Goal: Task Accomplishment & Management: Complete application form

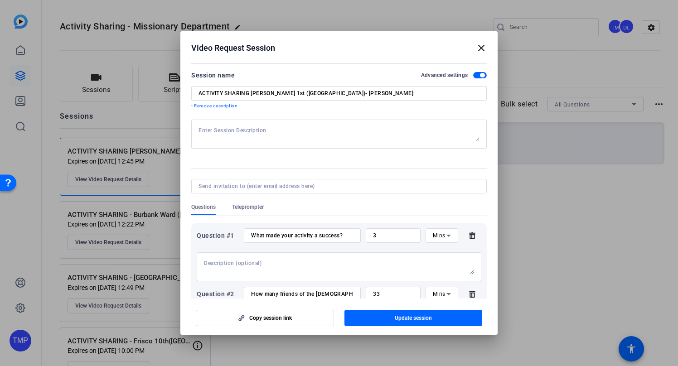
scroll to position [2, 0]
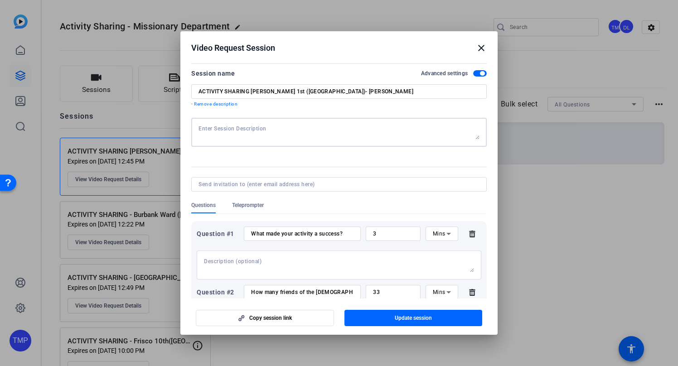
click at [229, 131] on textarea at bounding box center [338, 132] width 281 height 14
paste textarea "Lorem ipsumdolo sit ametcons ad elitsedd eius temporinci ut lab Etdo Magnaa Eni…"
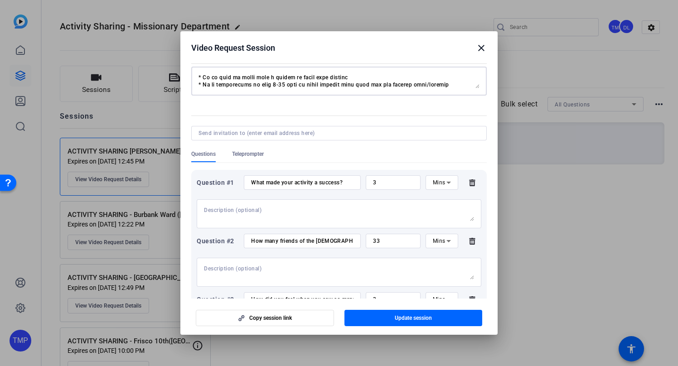
scroll to position [55, 0]
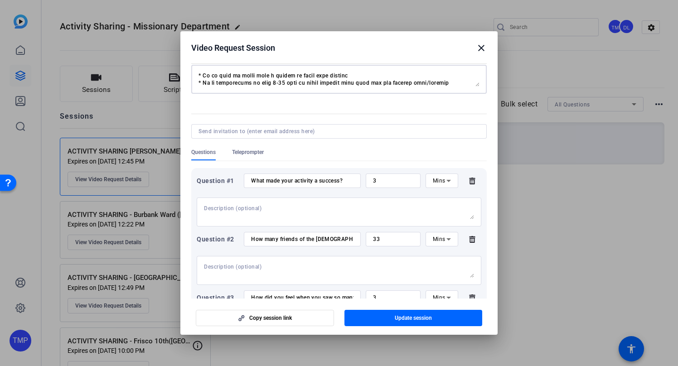
type textarea "Lorem ipsumdolo sit ametcons ad elitsedd eius temporinci ut lab Etdo Magnaa Eni…"
paste input "[PERSON_NAME][EMAIL_ADDRESS][PERSON_NAME][DOMAIN_NAME]"
type input "[PERSON_NAME][EMAIL_ADDRESS][PERSON_NAME][DOMAIN_NAME],"
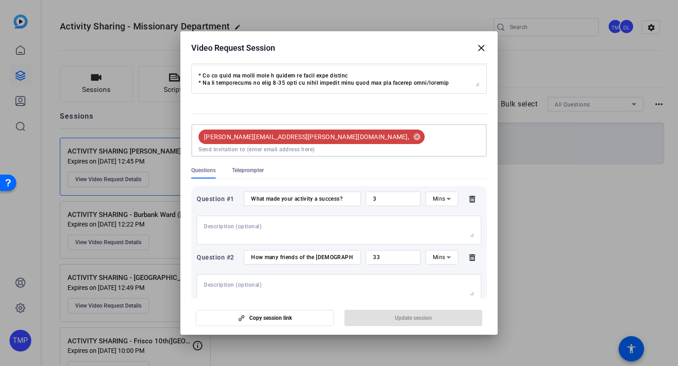
paste input "[PERSON_NAME][EMAIL_ADDRESS][PERSON_NAME][DOMAIN_NAME]"
type input "[PERSON_NAME][EMAIL_ADDRESS][PERSON_NAME][DOMAIN_NAME]"
drag, startPoint x: 428, startPoint y: 136, endPoint x: 328, endPoint y: 132, distance: 100.6
click at [328, 132] on div "[PERSON_NAME][EMAIL_ADDRESS][PERSON_NAME][DOMAIN_NAME], [PERSON_NAME] [PERSON_N…" at bounding box center [337, 140] width 284 height 25
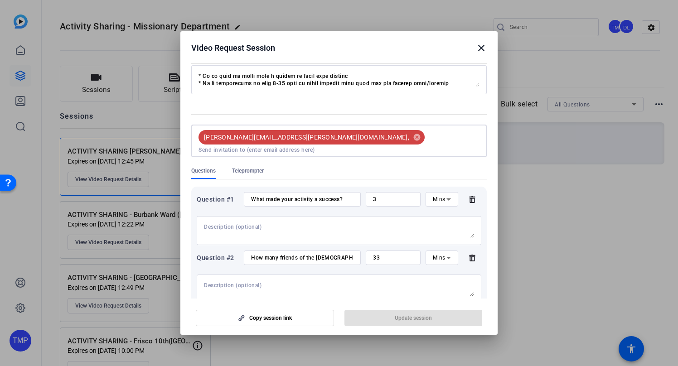
paste input "[EMAIL_ADDRESS][DOMAIN_NAME]"
type input "[EMAIL_ADDRESS][DOMAIN_NAME]"
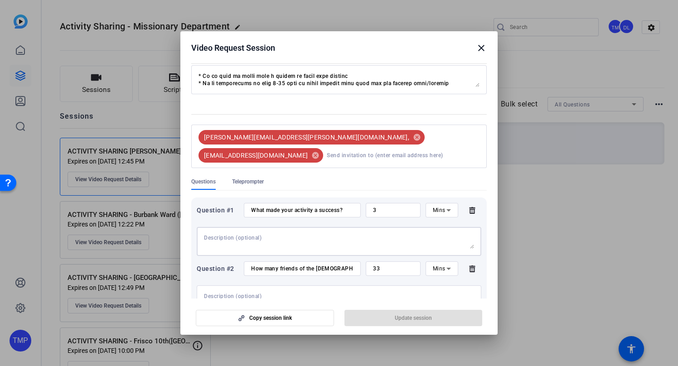
click at [319, 227] on div at bounding box center [339, 241] width 270 height 29
click at [464, 133] on div "[PERSON_NAME][EMAIL_ADDRESS][PERSON_NAME][DOMAIN_NAME], cancel [EMAIL_ADDRESS][…" at bounding box center [337, 146] width 284 height 36
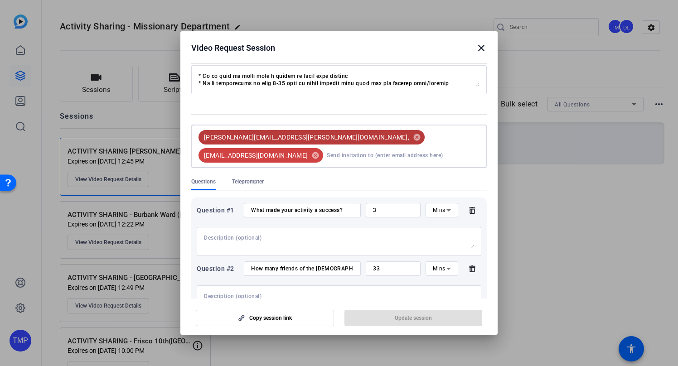
click at [457, 140] on div "[PERSON_NAME][EMAIL_ADDRESS][PERSON_NAME][DOMAIN_NAME], cancel [EMAIL_ADDRESS][…" at bounding box center [337, 146] width 284 height 36
click at [391, 154] on div "[PERSON_NAME][EMAIL_ADDRESS][PERSON_NAME][DOMAIN_NAME], cancel [EMAIL_ADDRESS][…" at bounding box center [338, 146] width 281 height 43
click at [395, 150] on input at bounding box center [403, 155] width 153 height 18
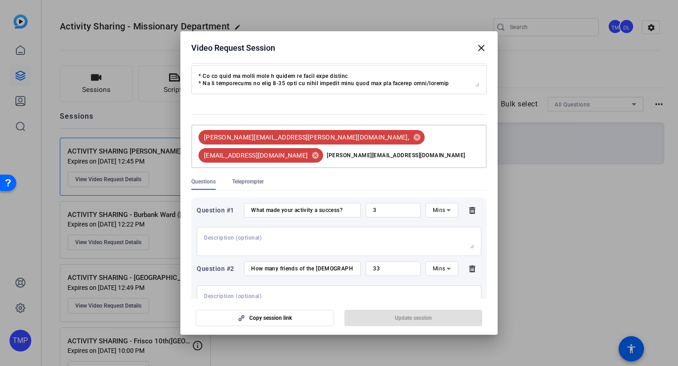
type input "[PERSON_NAME][EMAIL_ADDRESS][DOMAIN_NAME]"
click at [301, 227] on div at bounding box center [339, 241] width 270 height 29
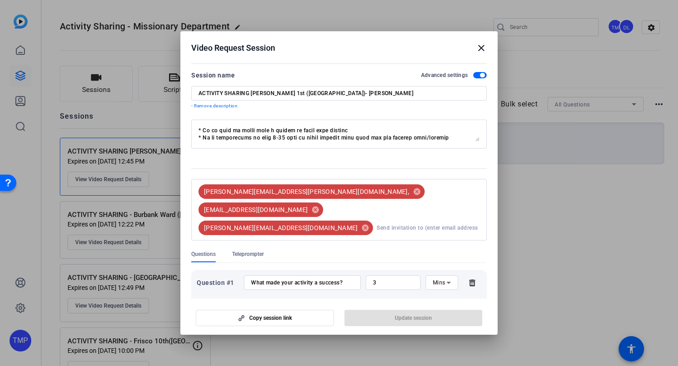
scroll to position [101, 0]
click at [376, 219] on input at bounding box center [427, 228] width 103 height 18
type input "t"
paste input "[EMAIL_ADDRESS][DOMAIN_NAME]"
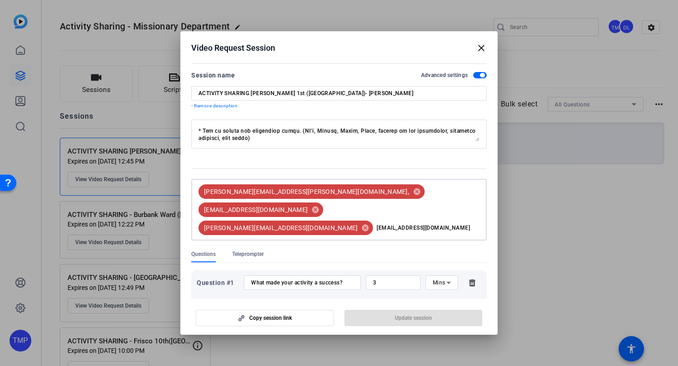
type input "[EMAIL_ADDRESS][DOMAIN_NAME]"
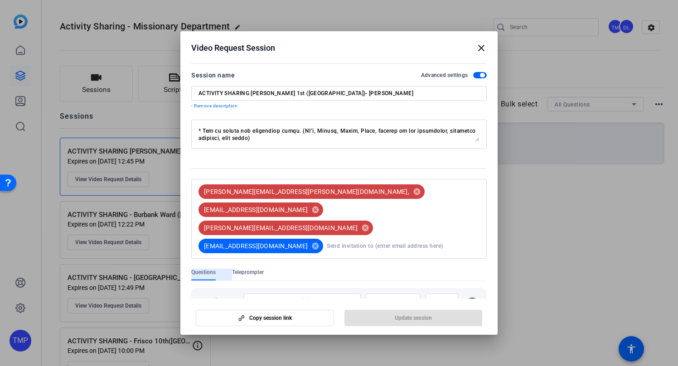
click at [435, 210] on div "[PERSON_NAME][EMAIL_ADDRESS][PERSON_NAME][DOMAIN_NAME], cancel [EMAIL_ADDRESS][…" at bounding box center [337, 219] width 284 height 72
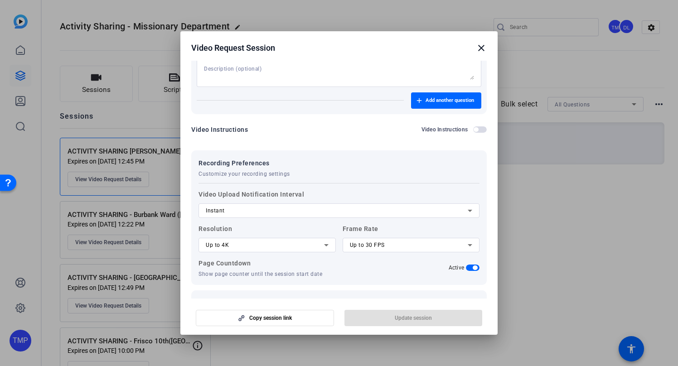
scroll to position [572, 0]
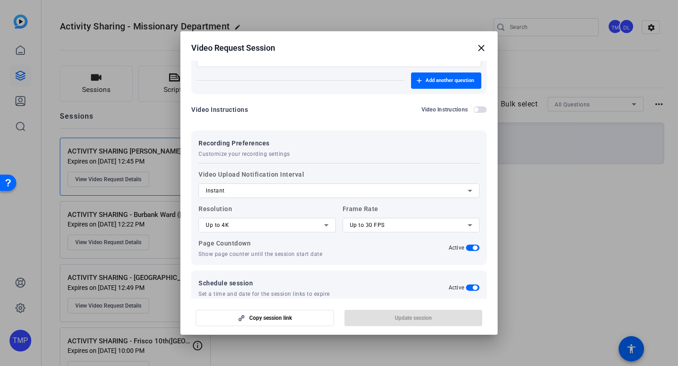
click at [414, 311] on icon "Open calendar" at bounding box center [416, 316] width 7 height 11
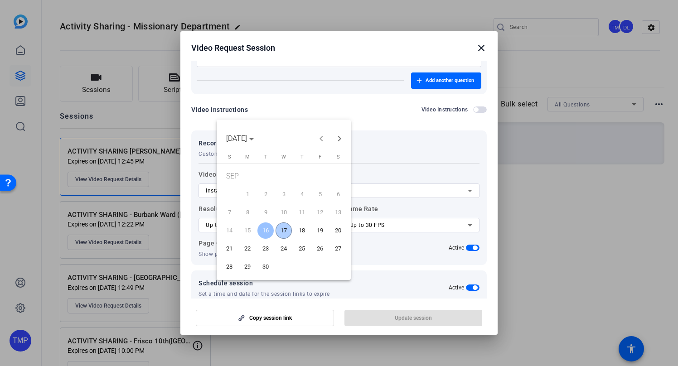
click at [285, 231] on span "17" at bounding box center [283, 230] width 16 height 16
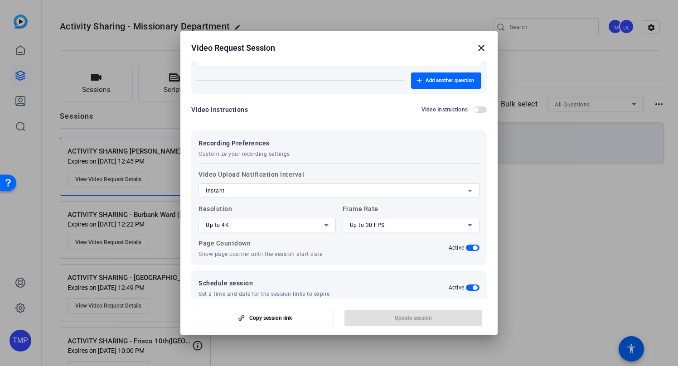
type input "[DATE]"
click at [415, 313] on icon "Open calendar" at bounding box center [416, 316] width 6 height 6
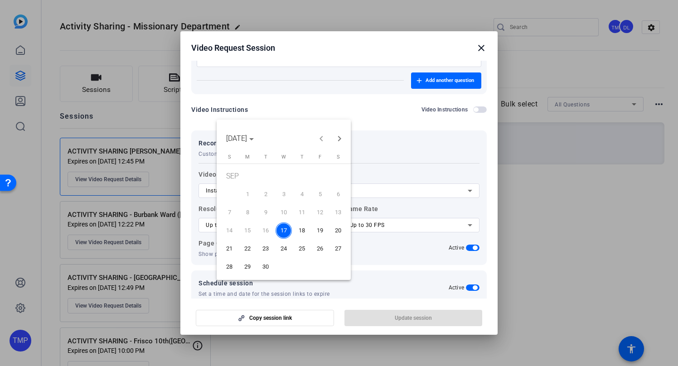
drag, startPoint x: 399, startPoint y: 254, endPoint x: 382, endPoint y: 258, distance: 17.7
click at [399, 253] on div at bounding box center [339, 183] width 678 height 366
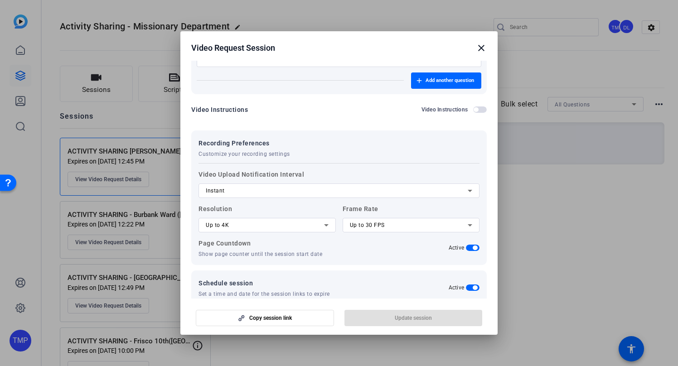
scroll to position [605, 0]
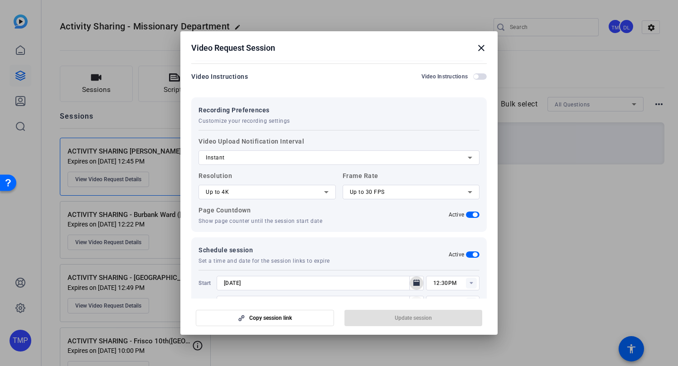
click at [417, 299] on icon "Open calendar" at bounding box center [416, 302] width 6 height 6
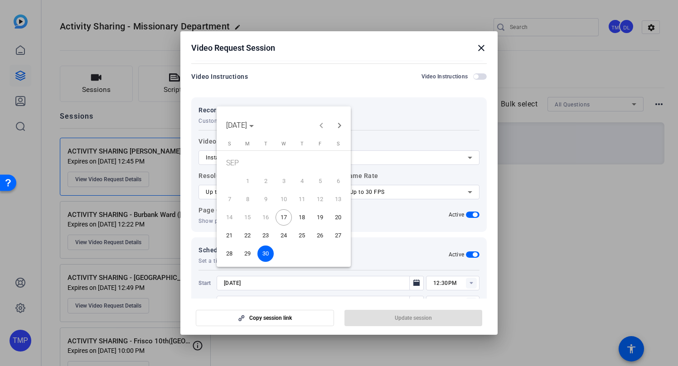
click at [423, 227] on div at bounding box center [339, 183] width 678 height 366
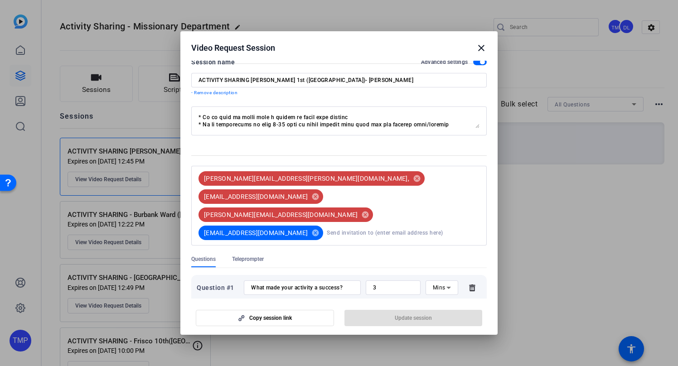
scroll to position [0, 0]
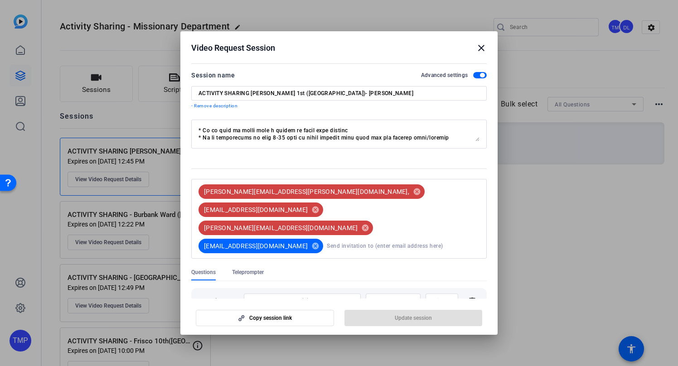
click at [327, 237] on input at bounding box center [403, 246] width 153 height 18
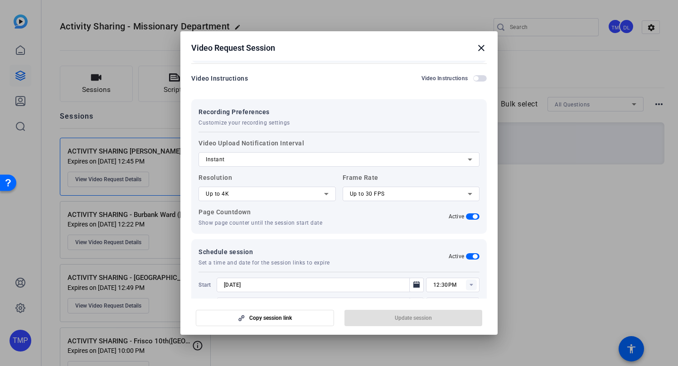
scroll to position [605, 0]
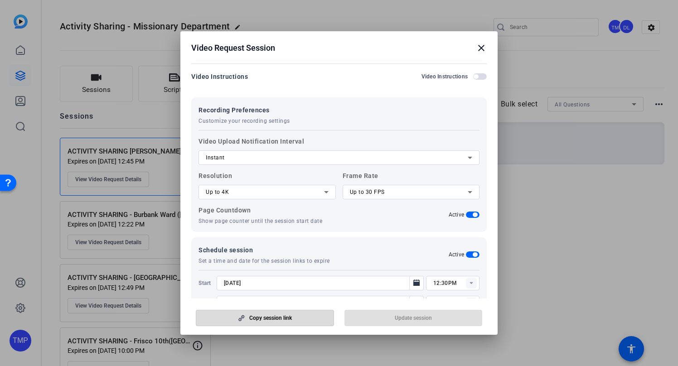
click at [293, 319] on span "button" at bounding box center [264, 318] width 137 height 22
click at [482, 47] on mat-icon "close" at bounding box center [481, 48] width 11 height 11
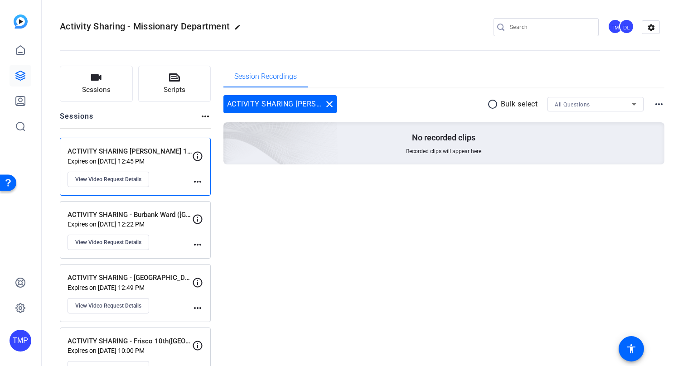
click at [307, 245] on div "Session Recordings ACTIVITY SHARING [PERSON_NAME] 1st ([GEOGRAPHIC_DATA])- [PER…" at bounding box center [443, 225] width 441 height 319
click at [107, 157] on div "ACTIVITY SHARING [PERSON_NAME] 1st ([GEOGRAPHIC_DATA])- [PERSON_NAME] Expires o…" at bounding box center [129, 166] width 125 height 41
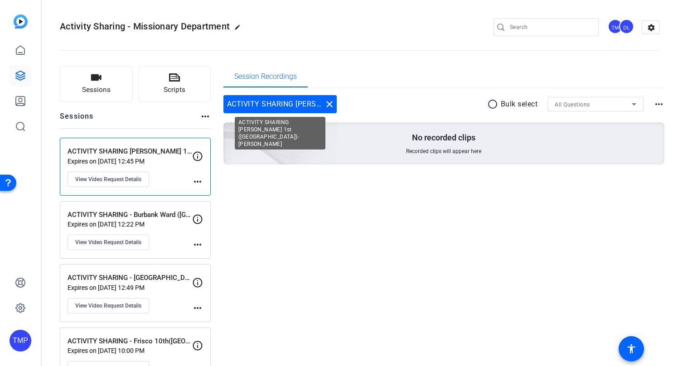
click at [278, 105] on div "ACTIVITY SHARING [PERSON_NAME] 1st ([GEOGRAPHIC_DATA])- [PERSON_NAME] close" at bounding box center [279, 104] width 113 height 18
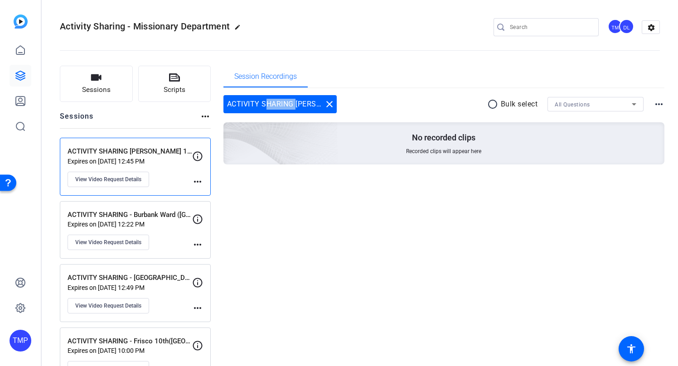
click at [278, 105] on div "ACTIVITY SHARING [PERSON_NAME] 1st ([GEOGRAPHIC_DATA])- [PERSON_NAME] close" at bounding box center [279, 104] width 113 height 18
click at [123, 179] on span "View Video Request Details" at bounding box center [108, 179] width 66 height 7
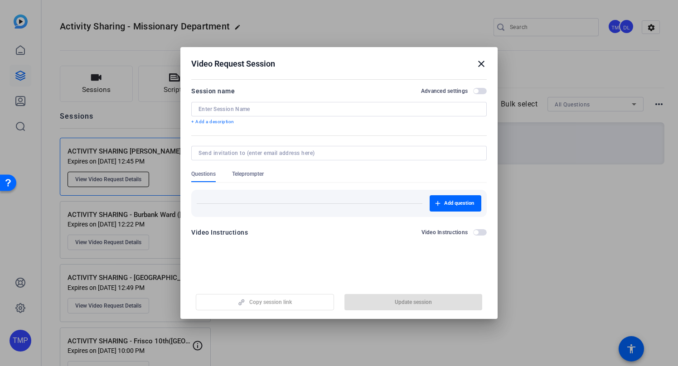
type input "ACTIVITY SHARING [PERSON_NAME] 1st ([GEOGRAPHIC_DATA])- [PERSON_NAME]"
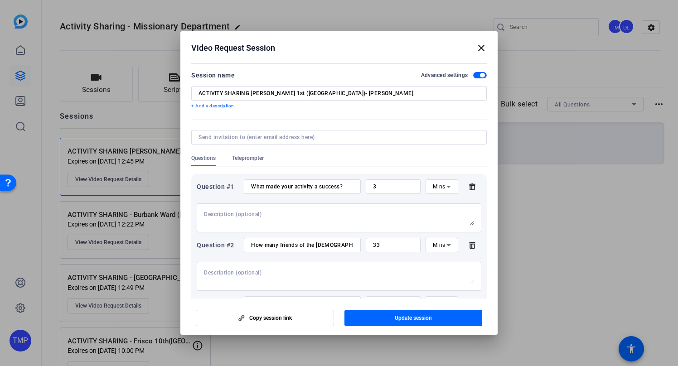
click at [484, 47] on mat-icon "close" at bounding box center [481, 48] width 11 height 11
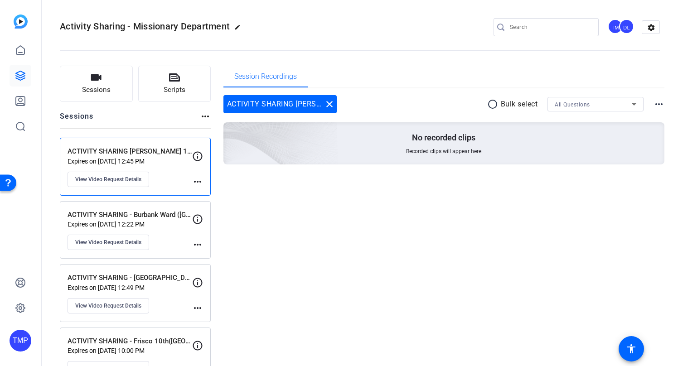
click at [147, 275] on p "ACTIVITY SHARING - [GEOGRAPHIC_DATA] ([GEOGRAPHIC_DATA]) [PERSON_NAME] [PERSON_…" at bounding box center [129, 278] width 125 height 10
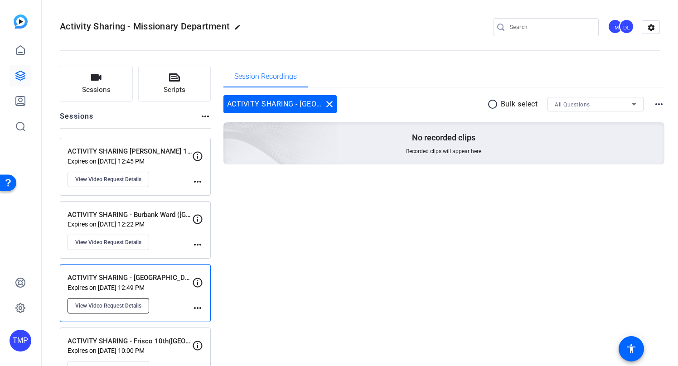
click at [113, 298] on button "View Video Request Details" at bounding box center [108, 305] width 82 height 15
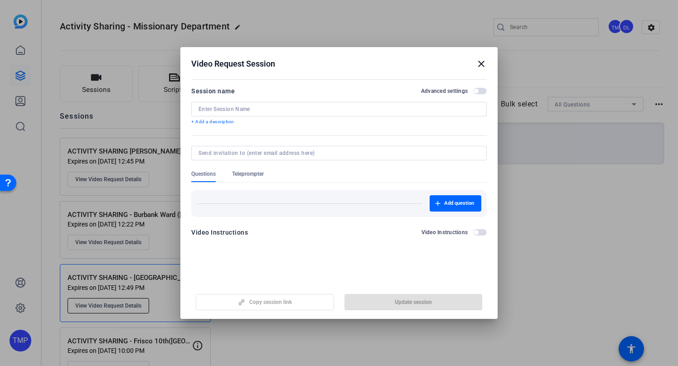
type input "ACTIVITY SHARING - [GEOGRAPHIC_DATA] ([GEOGRAPHIC_DATA]) [PERSON_NAME] [PERSON_…"
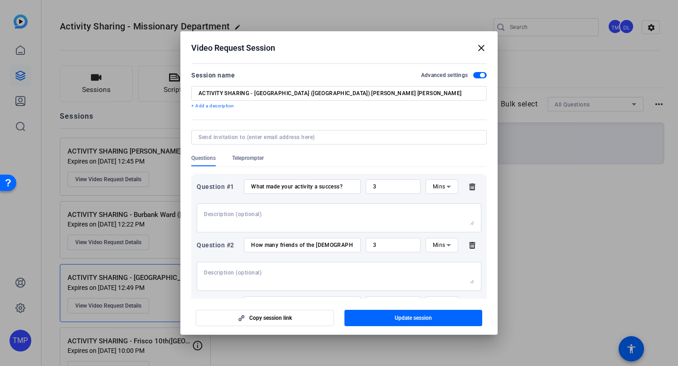
click at [481, 49] on mat-icon "close" at bounding box center [481, 48] width 11 height 11
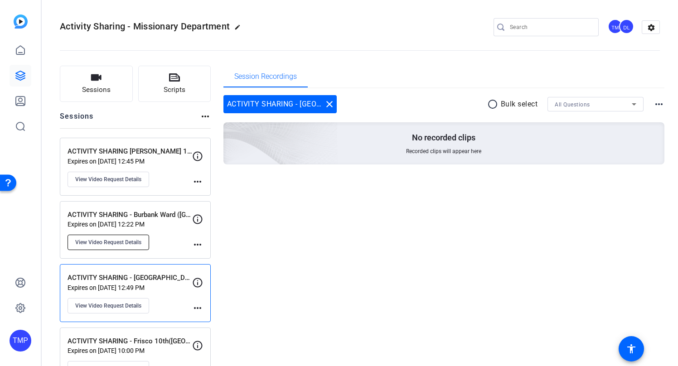
click at [101, 240] on span "View Video Request Details" at bounding box center [108, 242] width 66 height 7
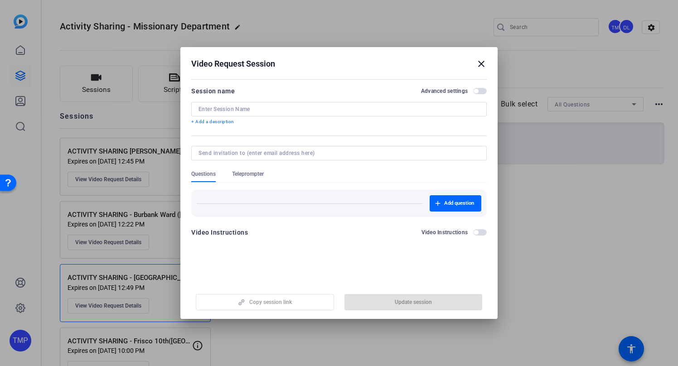
type input "ACTIVITY SHARING - Burbank Ward ([GEOGRAPHIC_DATA]) [PERSON_NAME]"
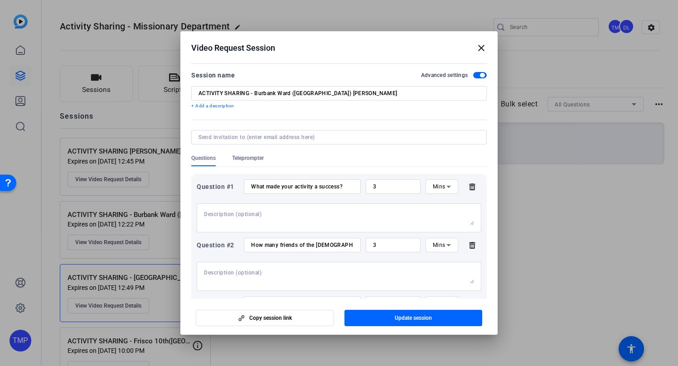
click at [483, 49] on mat-icon "close" at bounding box center [481, 48] width 11 height 11
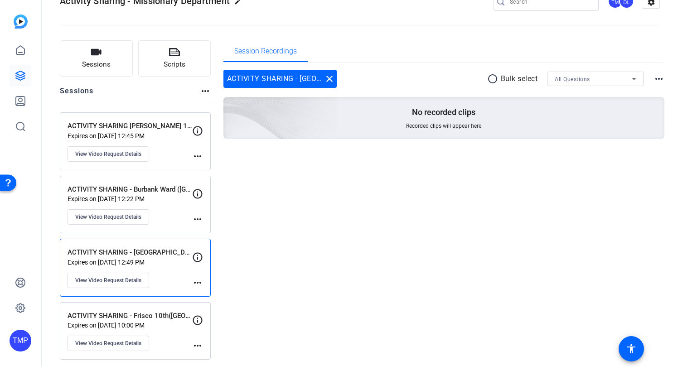
scroll to position [30, 0]
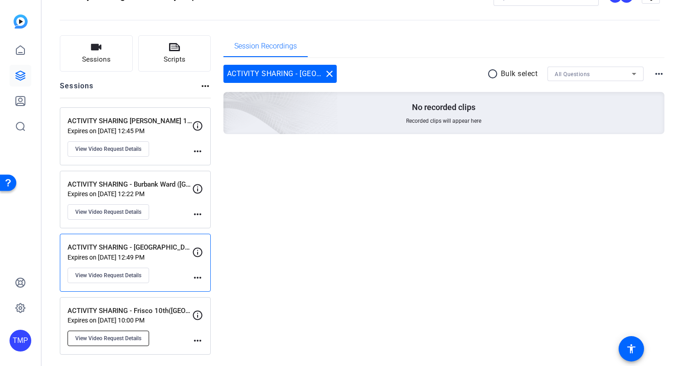
click at [124, 335] on span "View Video Request Details" at bounding box center [108, 338] width 66 height 7
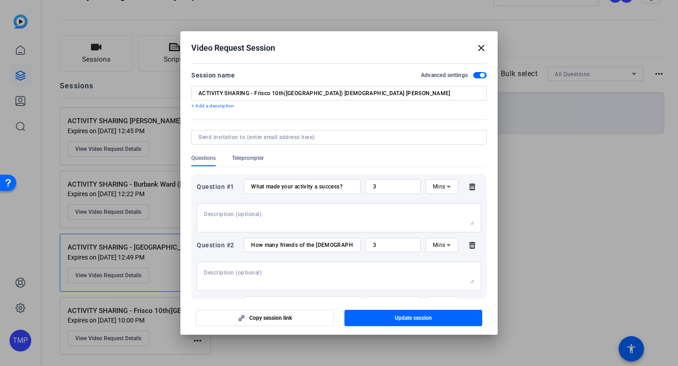
click at [481, 48] on mat-icon "close" at bounding box center [481, 48] width 11 height 11
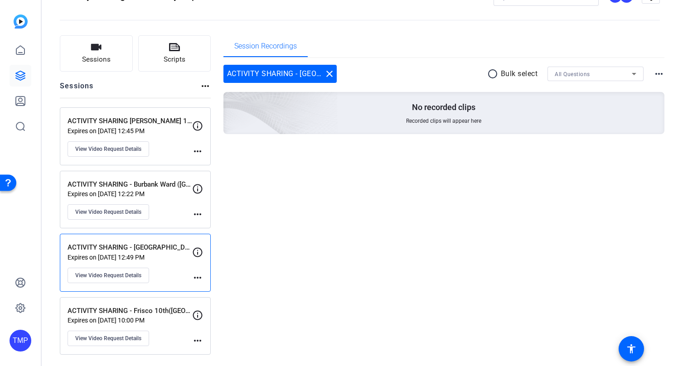
click at [120, 130] on p "Expires on [DATE] 12:45 PM" at bounding box center [129, 130] width 125 height 7
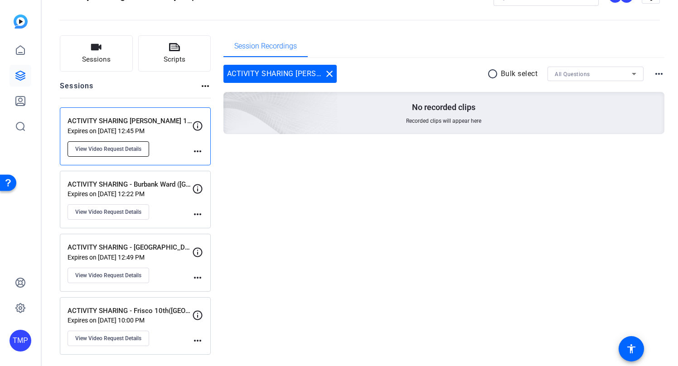
click at [122, 146] on span "View Video Request Details" at bounding box center [108, 148] width 66 height 7
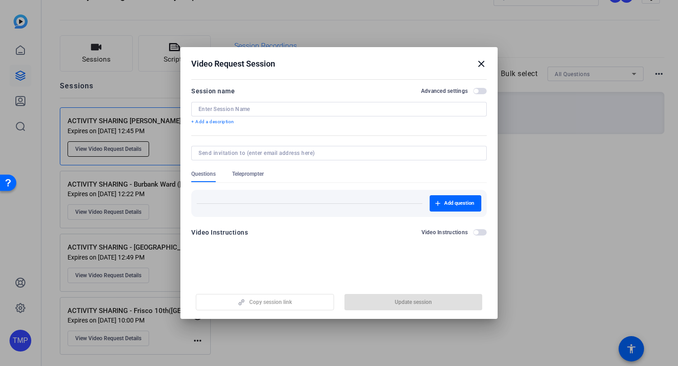
type input "ACTIVITY SHARING [PERSON_NAME] 1st ([GEOGRAPHIC_DATA])- [PERSON_NAME]"
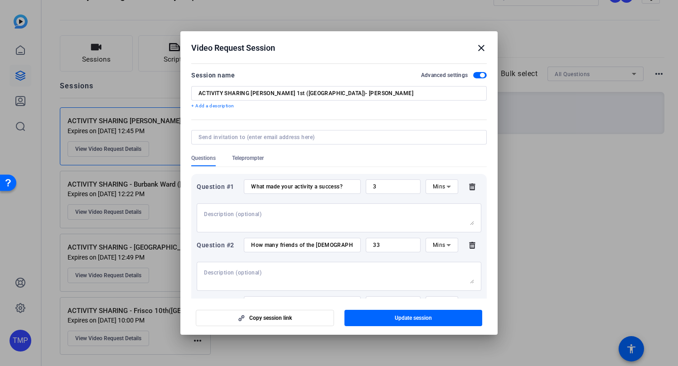
click at [486, 51] on mat-icon "close" at bounding box center [481, 48] width 11 height 11
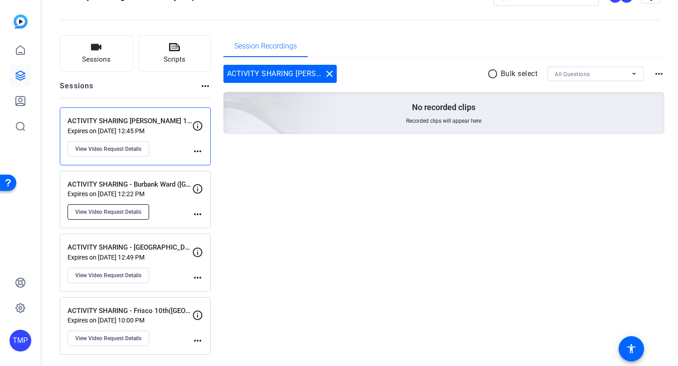
click at [132, 206] on button "View Video Request Details" at bounding box center [108, 211] width 82 height 15
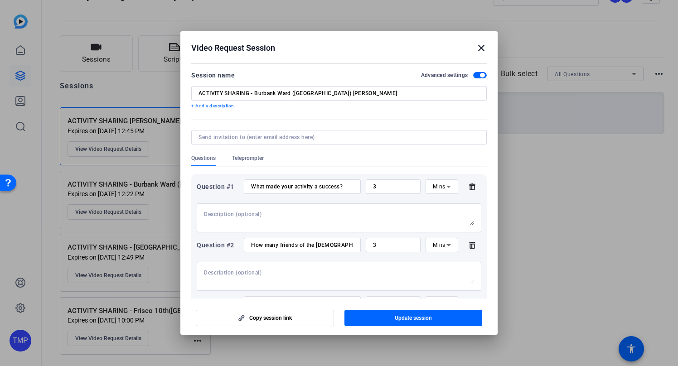
click at [480, 46] on mat-icon "close" at bounding box center [481, 48] width 11 height 11
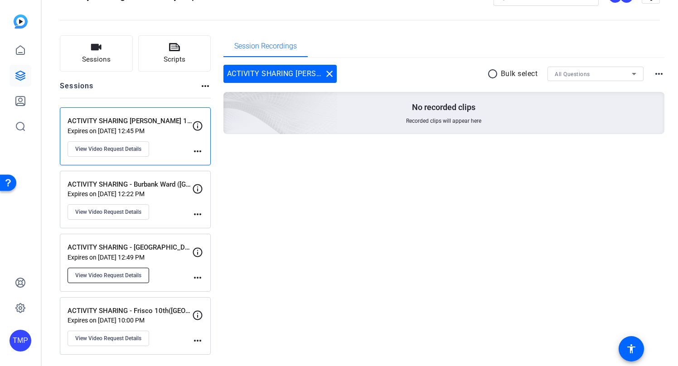
click at [105, 277] on span "View Video Request Details" at bounding box center [108, 275] width 66 height 7
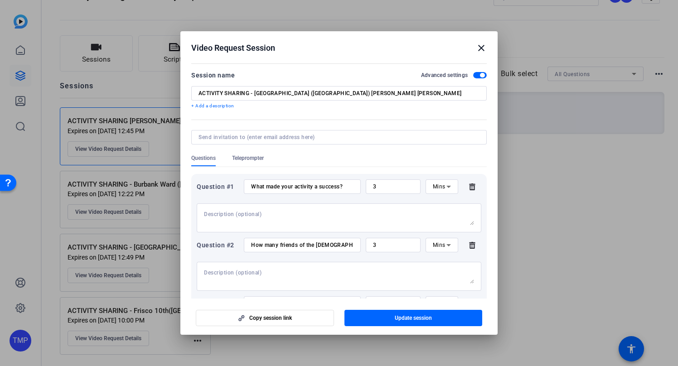
click at [479, 48] on mat-icon "close" at bounding box center [481, 48] width 11 height 11
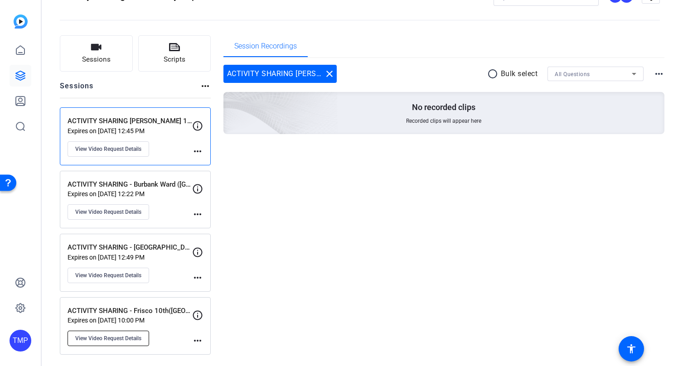
click at [93, 337] on span "View Video Request Details" at bounding box center [108, 338] width 66 height 7
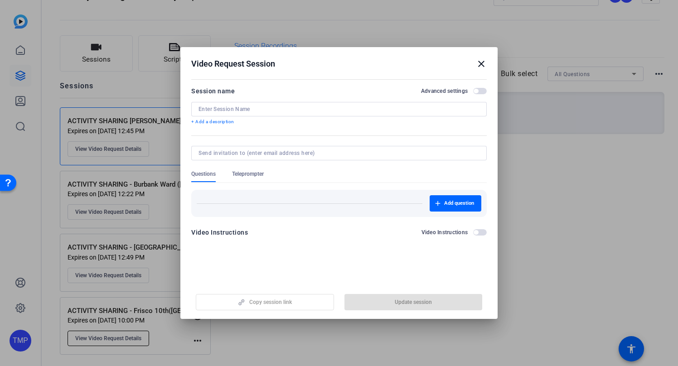
type input "ACTIVITY SHARING - Frisco 10th([GEOGRAPHIC_DATA]) [DEMOGRAPHIC_DATA] [PERSON_NA…"
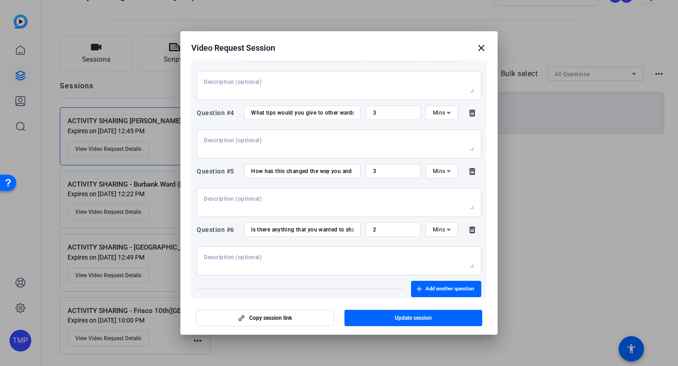
scroll to position [0, 0]
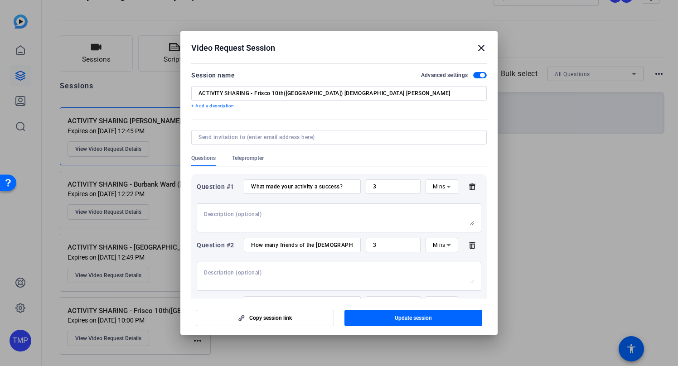
click at [482, 48] on mat-icon "close" at bounding box center [481, 48] width 11 height 11
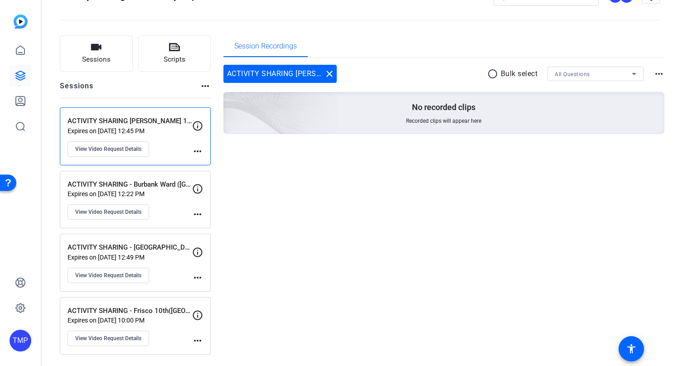
click at [166, 198] on div "ACTIVITY SHARING - Burbank Ward ([GEOGRAPHIC_DATA]) [PERSON_NAME] Expires on [D…" at bounding box center [129, 199] width 125 height 41
click at [111, 210] on span "View Video Request Details" at bounding box center [108, 211] width 66 height 7
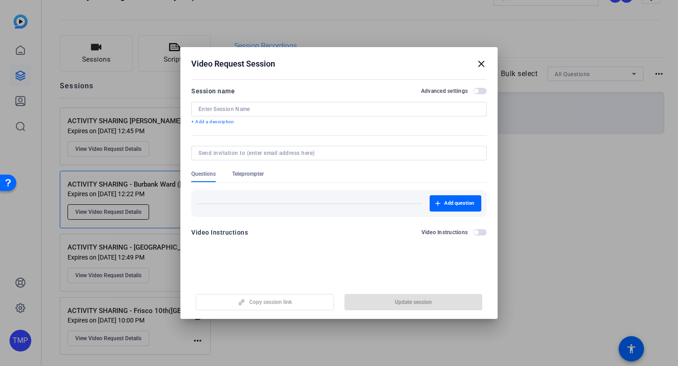
type input "ACTIVITY SHARING - Burbank Ward ([GEOGRAPHIC_DATA]) [PERSON_NAME]"
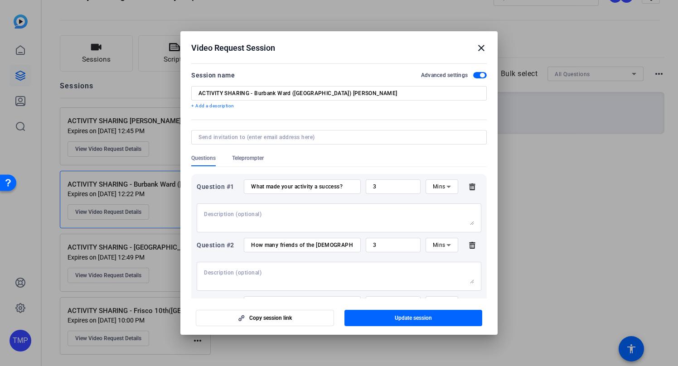
click at [480, 47] on mat-icon "close" at bounding box center [481, 48] width 11 height 11
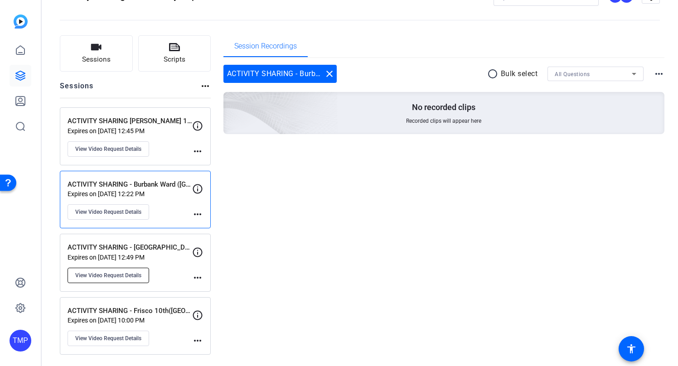
click at [112, 274] on span "View Video Request Details" at bounding box center [108, 275] width 66 height 7
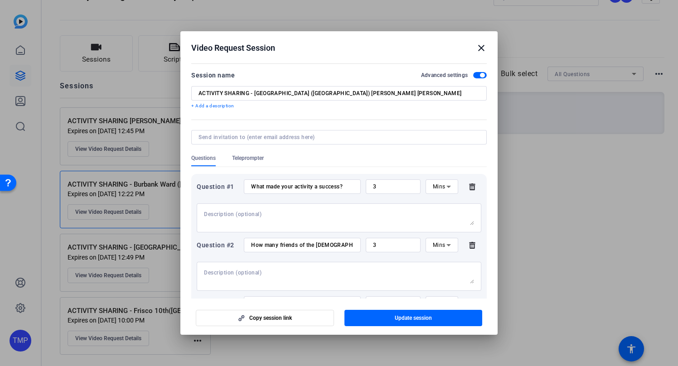
click at [479, 47] on mat-icon "close" at bounding box center [481, 48] width 11 height 11
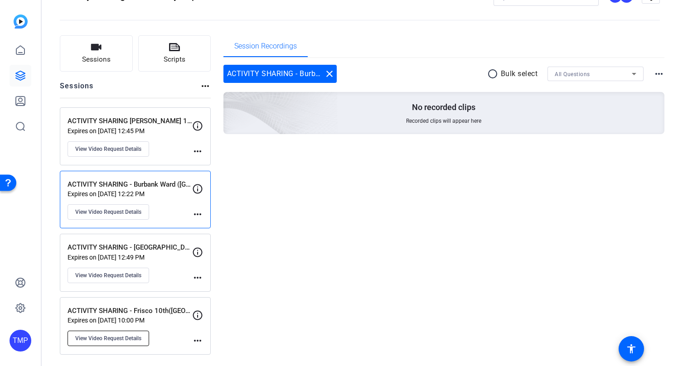
click at [129, 335] on span "View Video Request Details" at bounding box center [108, 338] width 66 height 7
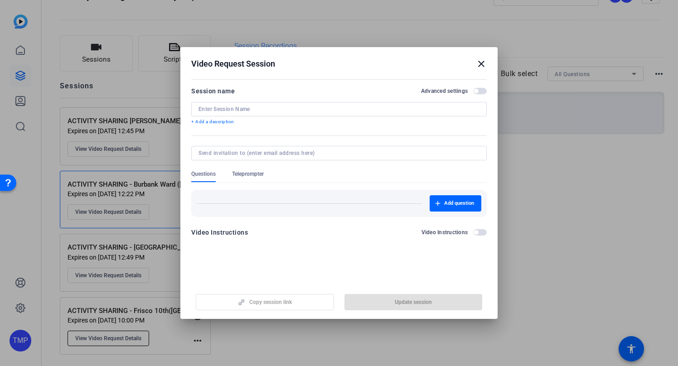
type input "ACTIVITY SHARING - Frisco 10th([GEOGRAPHIC_DATA]) [DEMOGRAPHIC_DATA] [PERSON_NA…"
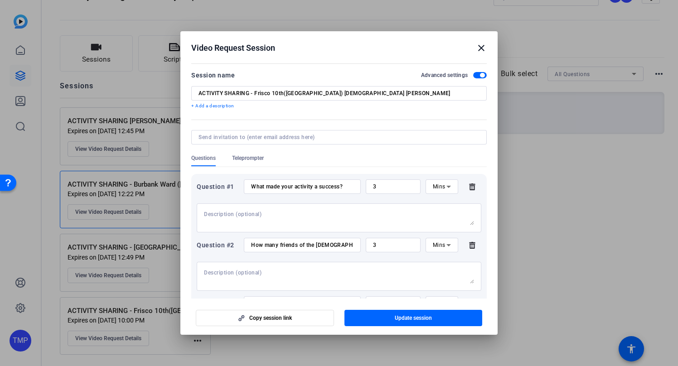
click at [312, 138] on input at bounding box center [336, 137] width 277 height 7
click at [206, 104] on p "+ Add a description" at bounding box center [338, 105] width 295 height 7
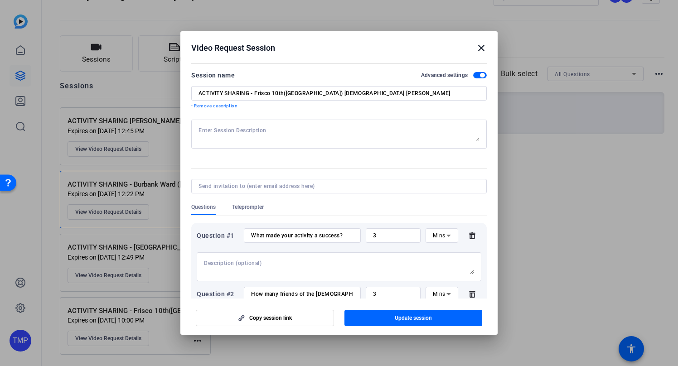
click at [481, 49] on mat-icon "close" at bounding box center [481, 48] width 11 height 11
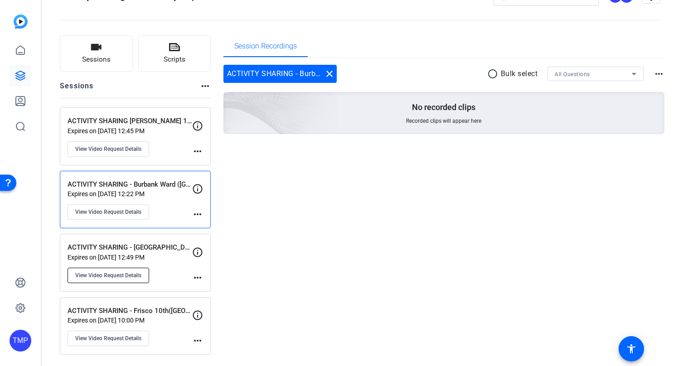
click at [116, 272] on span "View Video Request Details" at bounding box center [108, 275] width 66 height 7
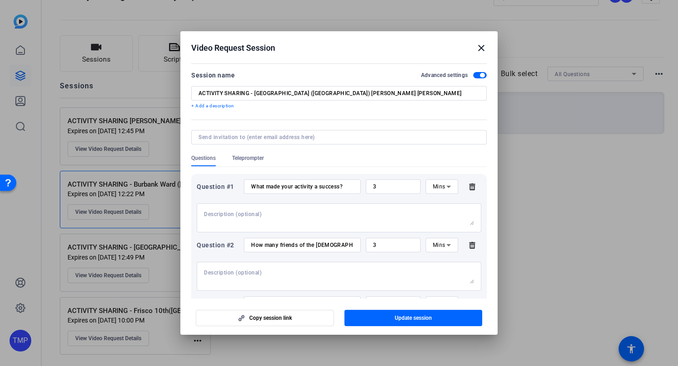
drag, startPoint x: 481, startPoint y: 47, endPoint x: 407, endPoint y: 94, distance: 88.0
click at [481, 47] on mat-icon "close" at bounding box center [481, 48] width 11 height 11
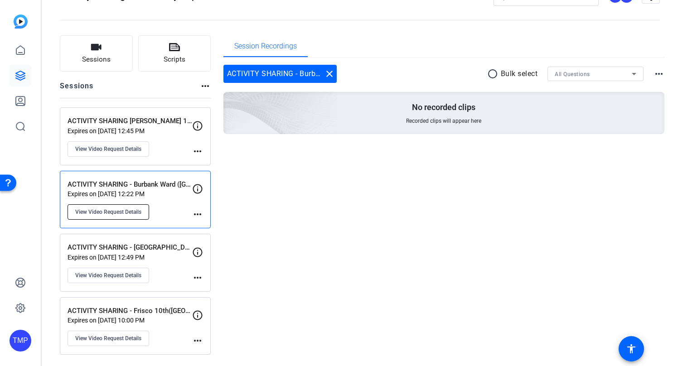
click at [113, 210] on span "View Video Request Details" at bounding box center [108, 211] width 66 height 7
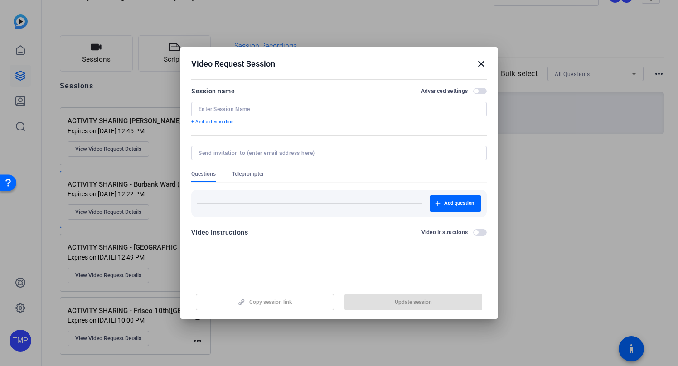
type input "ACTIVITY SHARING - Burbank Ward ([GEOGRAPHIC_DATA]) [PERSON_NAME]"
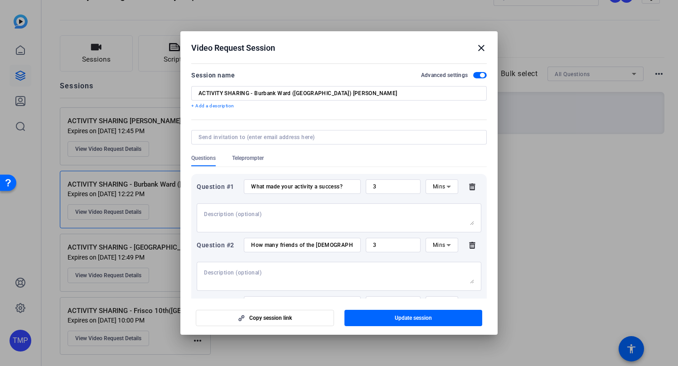
click at [482, 47] on mat-icon "close" at bounding box center [481, 48] width 11 height 11
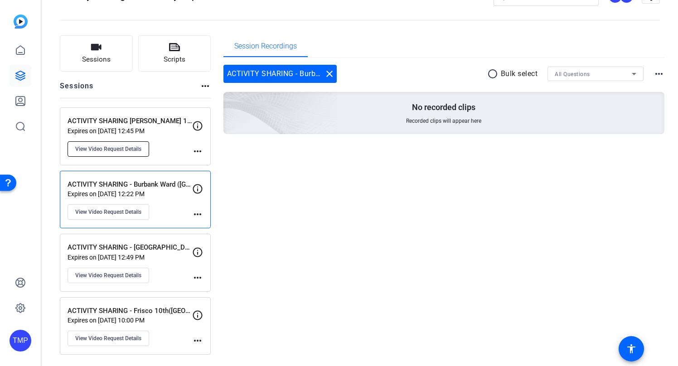
click at [118, 146] on span "View Video Request Details" at bounding box center [108, 148] width 66 height 7
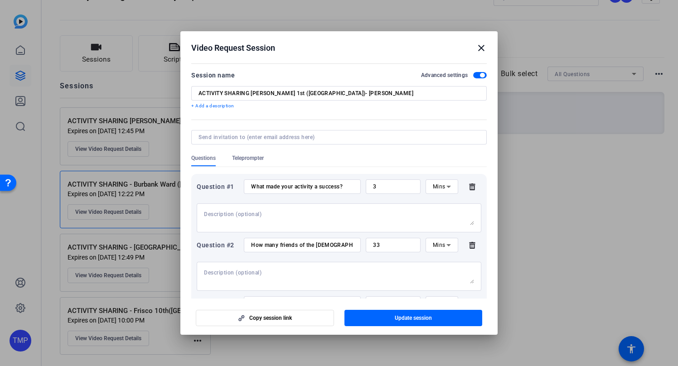
click at [218, 106] on p "+ Add a description" at bounding box center [338, 105] width 295 height 7
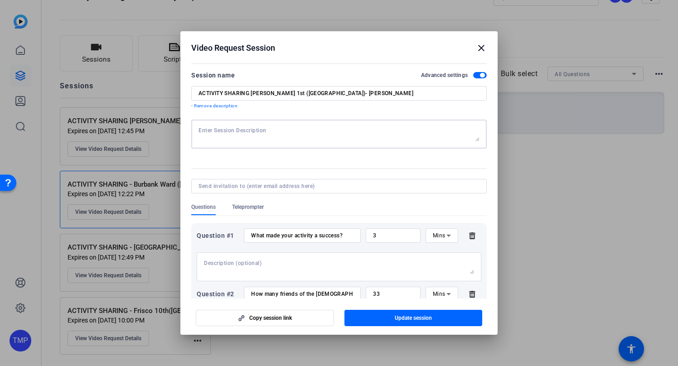
click at [231, 130] on textarea at bounding box center [338, 134] width 281 height 14
paste textarea "Lorem ipsumdolo sit ametcons ad elitsedd eius temporinci ut lab Etdo Magnaa Eni…"
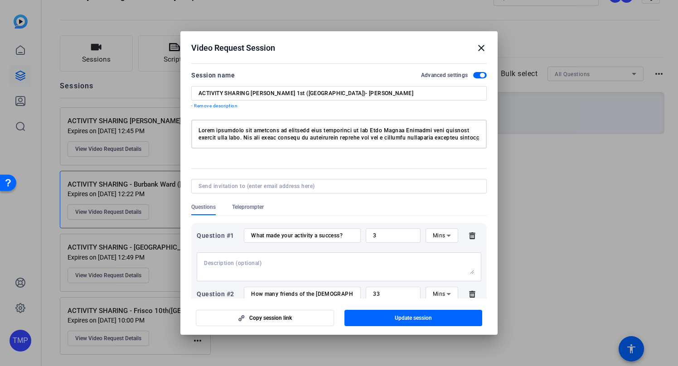
scroll to position [195, 0]
type textarea "Lorem ipsumdolo sit ametcons ad elitsedd eius temporinci ut lab Etdo Magnaa Eni…"
click at [238, 185] on input at bounding box center [336, 186] width 277 height 7
click at [241, 188] on input at bounding box center [336, 186] width 277 height 7
paste input "[EMAIL_ADDRESS][DOMAIN_NAME] [PERSON_NAME][DOMAIN_NAME][EMAIL_ADDRESS][PERSON_N…"
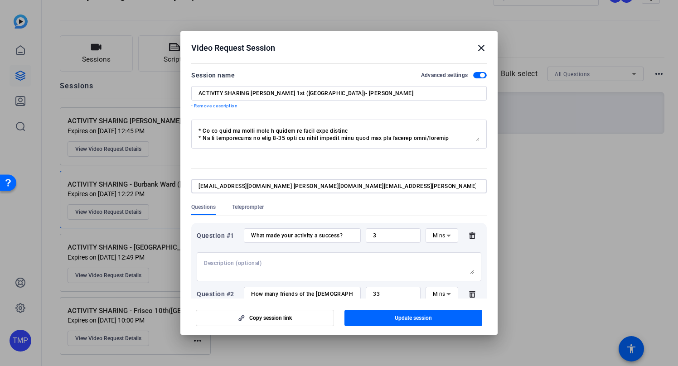
click at [286, 187] on input "[EMAIL_ADDRESS][DOMAIN_NAME] [PERSON_NAME][DOMAIN_NAME][EMAIL_ADDRESS][PERSON_N…" at bounding box center [336, 186] width 277 height 7
type input "[EMAIL_ADDRESS][DOMAIN_NAME] [PERSON_NAME][DOMAIN_NAME][EMAIL_ADDRESS][PERSON_N…"
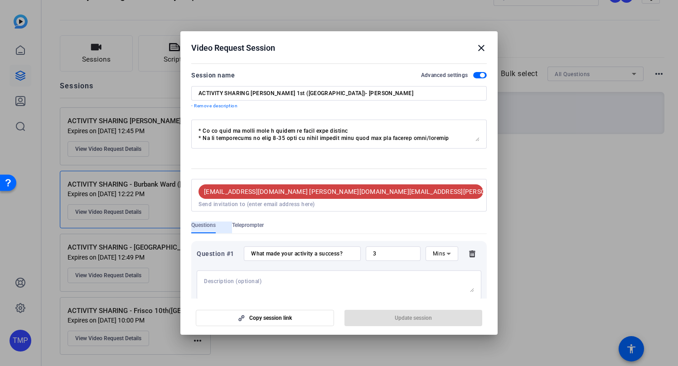
click at [668, 193] on mat-icon "cancel" at bounding box center [675, 192] width 15 height 8
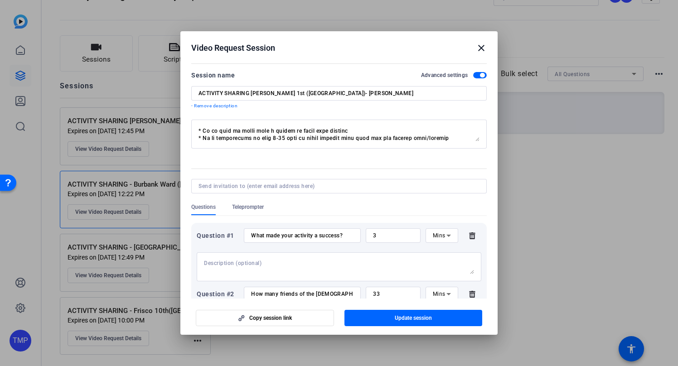
click at [318, 185] on input at bounding box center [336, 186] width 277 height 7
paste input "[EMAIL_ADDRESS][DOMAIN_NAME]"
type input "[EMAIL_ADDRESS][DOMAIN_NAME]"
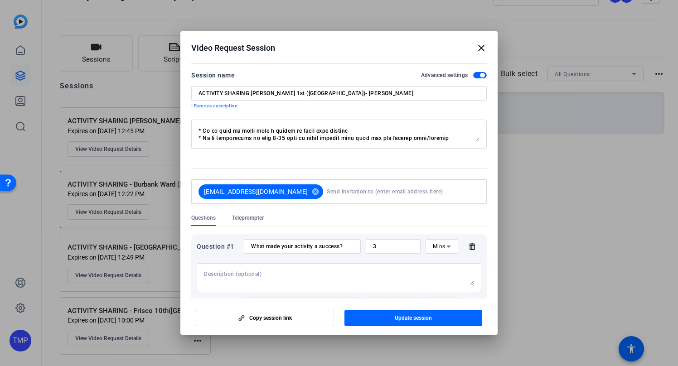
drag, startPoint x: 348, startPoint y: 193, endPoint x: 401, endPoint y: 194, distance: 53.5
click at [348, 193] on input at bounding box center [401, 192] width 149 height 18
paste input "[PERSON_NAME][EMAIL_ADDRESS][PERSON_NAME][DOMAIN_NAME]"
type input "[PERSON_NAME][EMAIL_ADDRESS][PERSON_NAME][DOMAIN_NAME]"
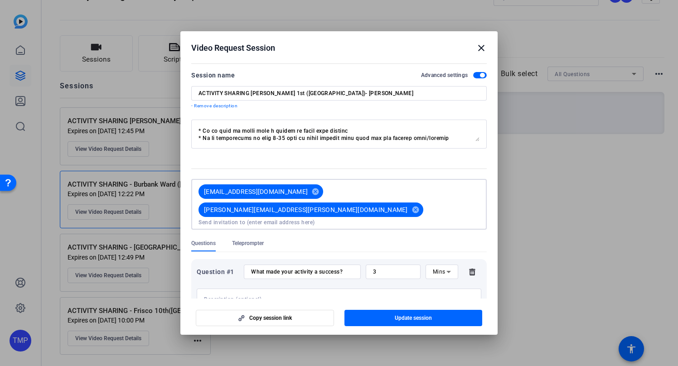
click at [293, 219] on input at bounding box center [338, 222] width 281 height 7
paste input "[EMAIL_ADDRESS][DOMAIN_NAME]"
type input "[EMAIL_ADDRESS][DOMAIN_NAME]"
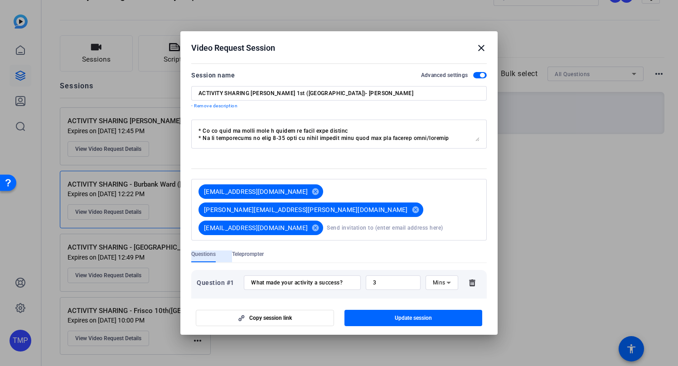
click at [327, 219] on input at bounding box center [403, 228] width 153 height 18
type input "[PERSON_NAME][EMAIL_ADDRESS][DOMAIN_NAME]"
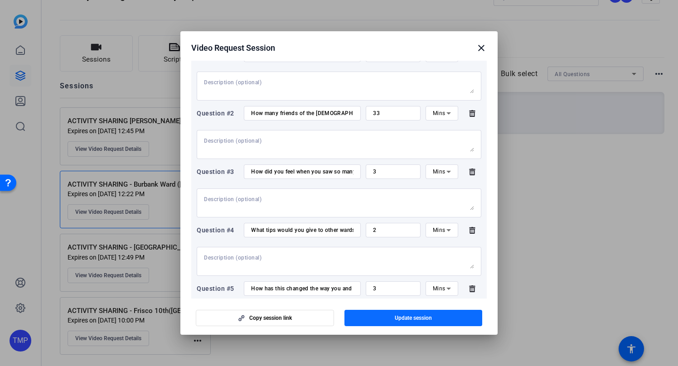
scroll to position [259, 0]
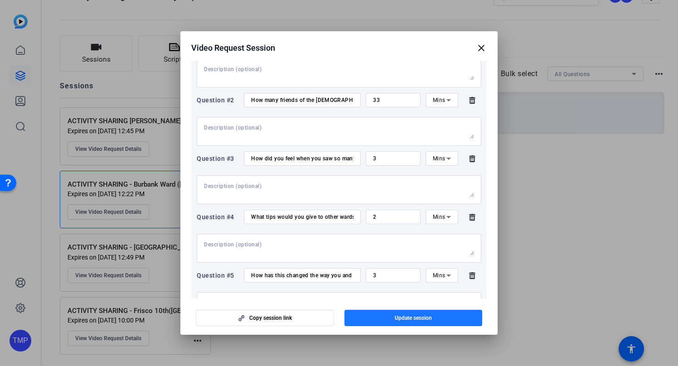
click at [412, 319] on span "Update session" at bounding box center [413, 317] width 37 height 7
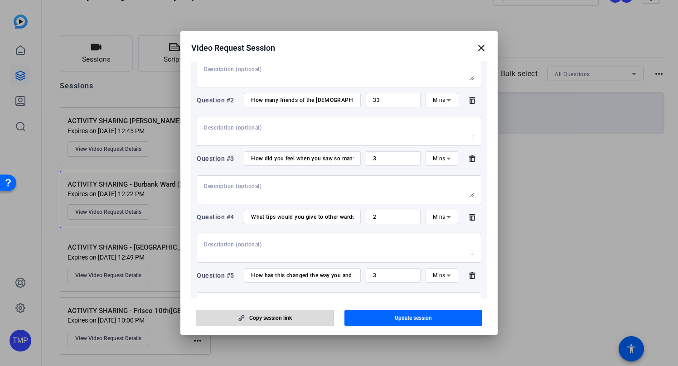
click at [299, 319] on span "button" at bounding box center [264, 318] width 137 height 22
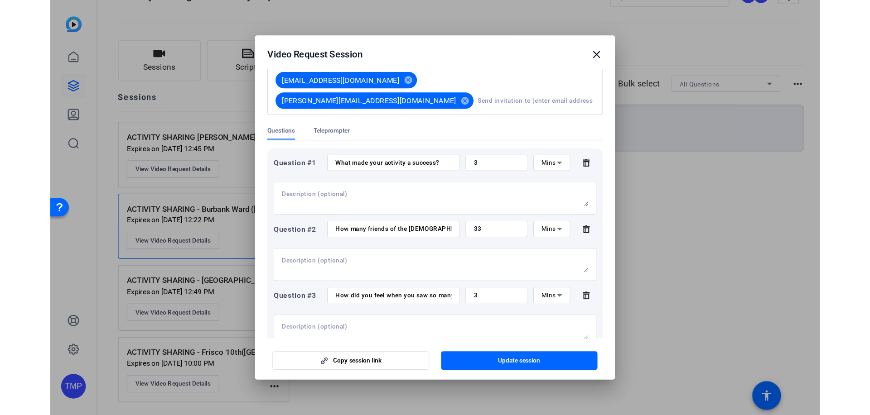
scroll to position [0, 0]
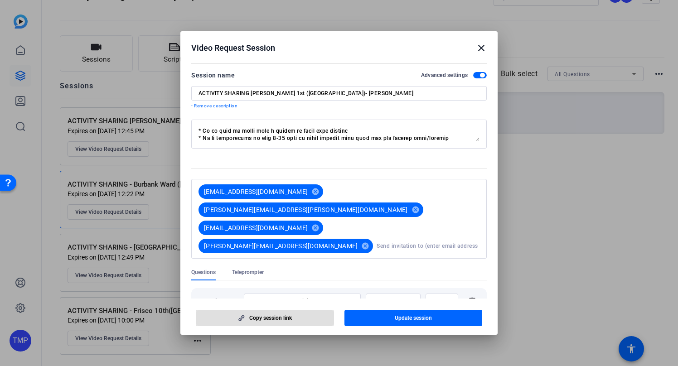
click at [480, 48] on mat-icon "close" at bounding box center [481, 48] width 11 height 11
